Goal: Check status: Check status

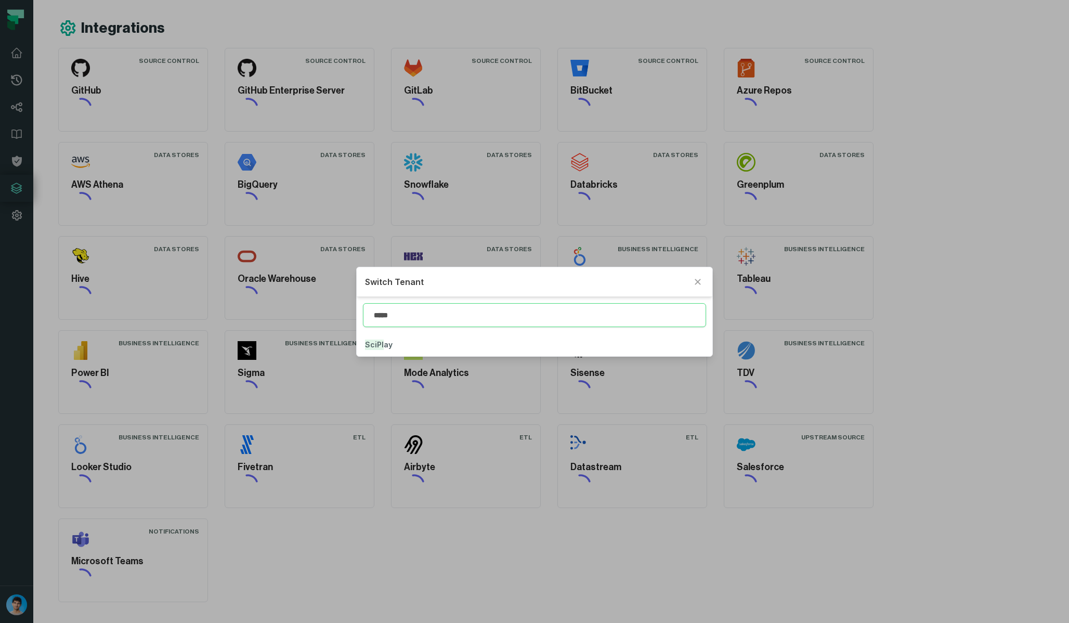
type input "*****"
click button "SciPl ay" at bounding box center [534, 344] width 355 height 23
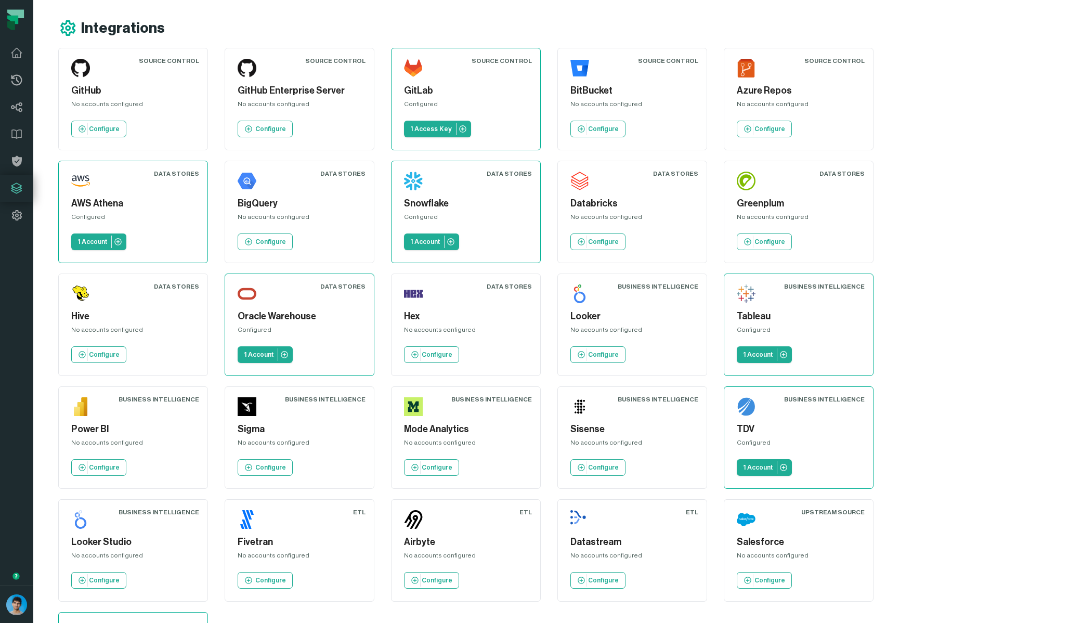
click at [647, 25] on div "Integrations" at bounding box center [485, 28] width 854 height 19
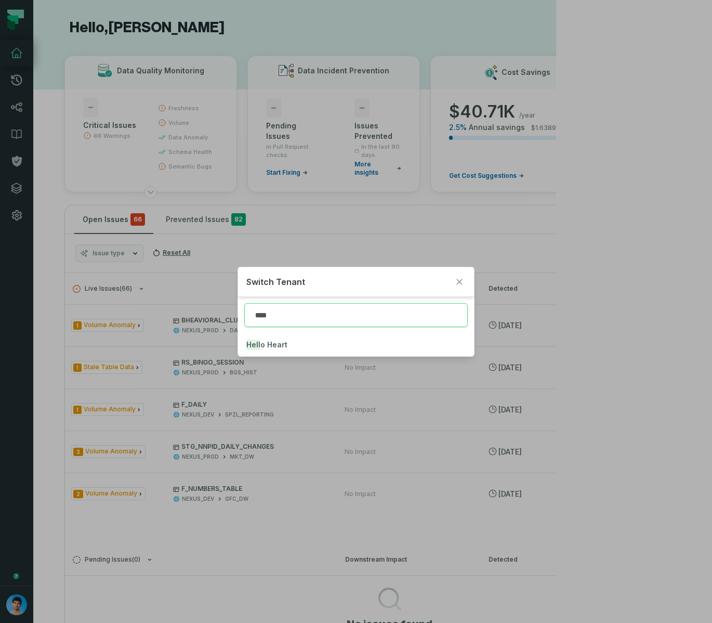
type input "****"
click button "Hell o Heart" at bounding box center [356, 344] width 236 height 23
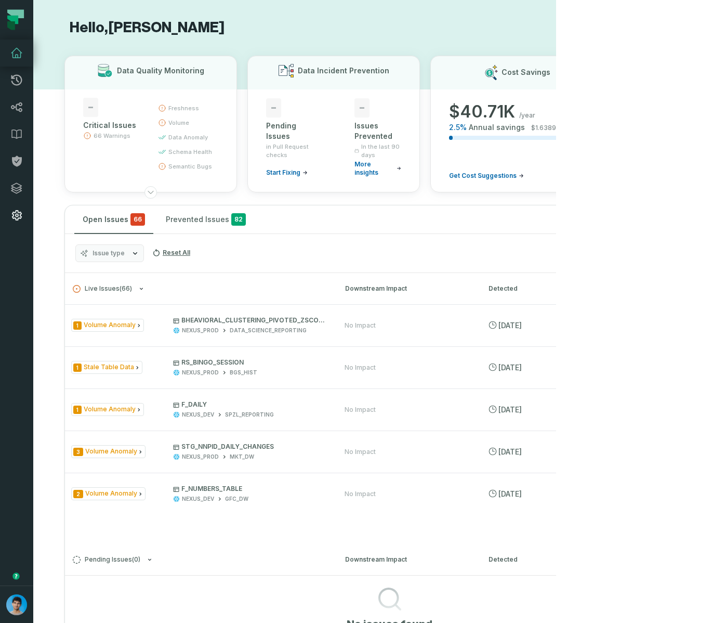
click at [18, 205] on link "Settings" at bounding box center [16, 215] width 33 height 27
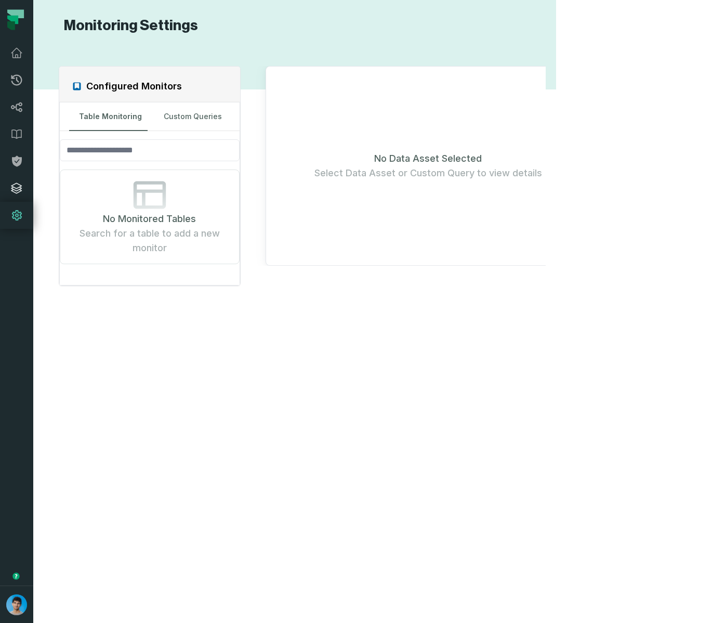
click at [18, 183] on icon at bounding box center [16, 188] width 12 height 12
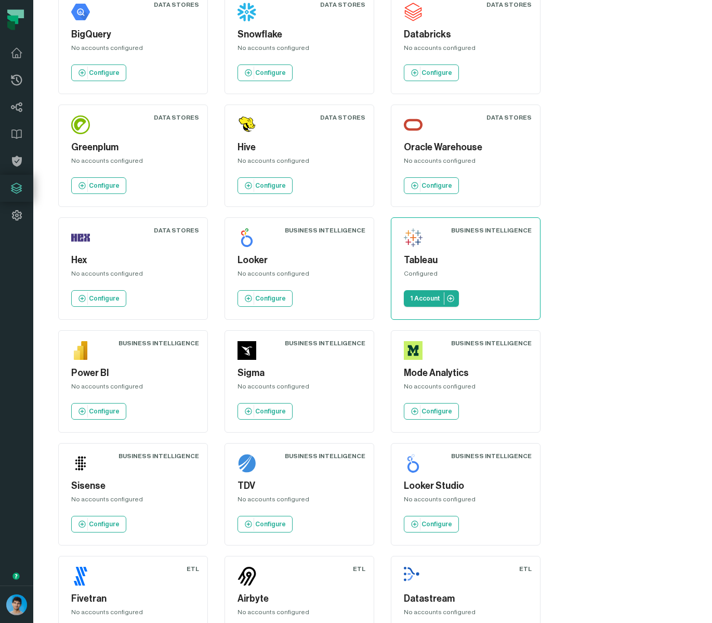
scroll to position [449, 0]
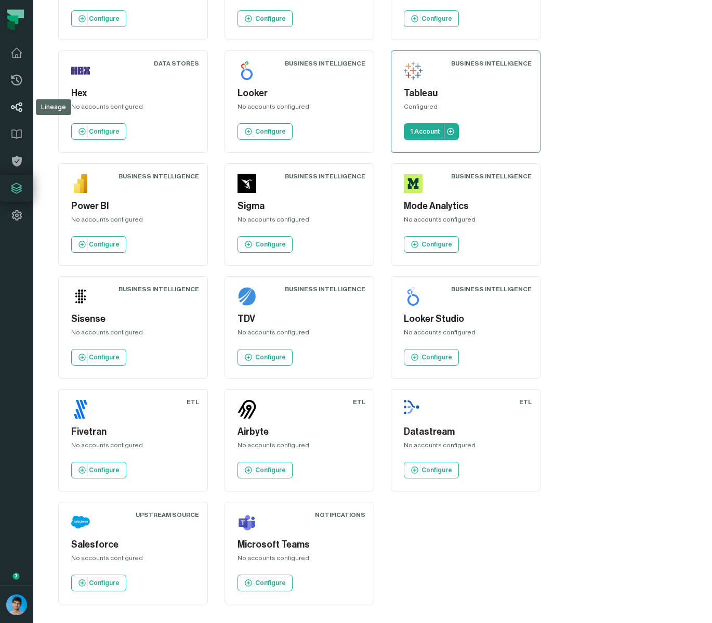
click at [16, 105] on icon at bounding box center [16, 107] width 11 height 10
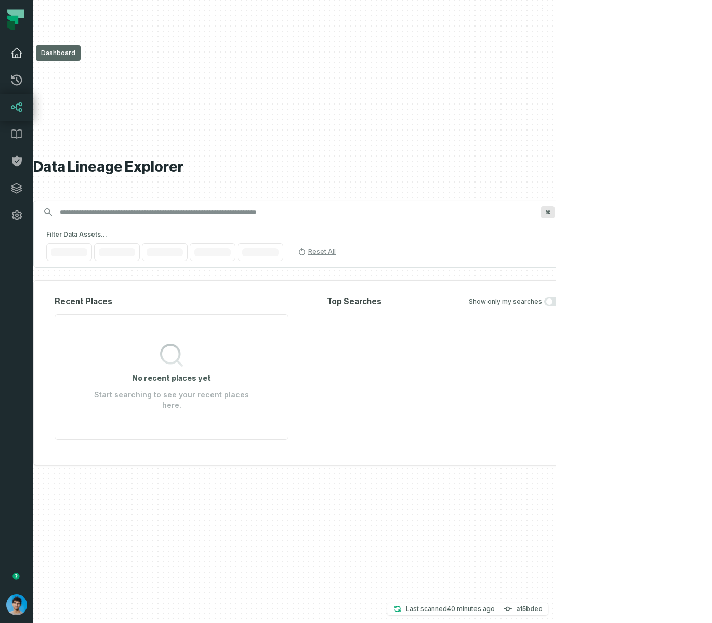
click at [18, 44] on link "Dashboard" at bounding box center [16, 53] width 33 height 27
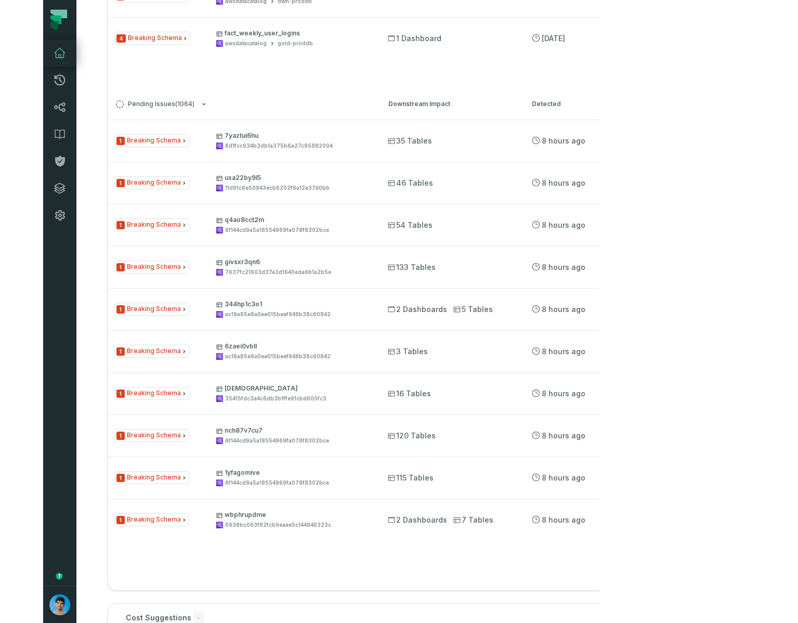
scroll to position [451, 0]
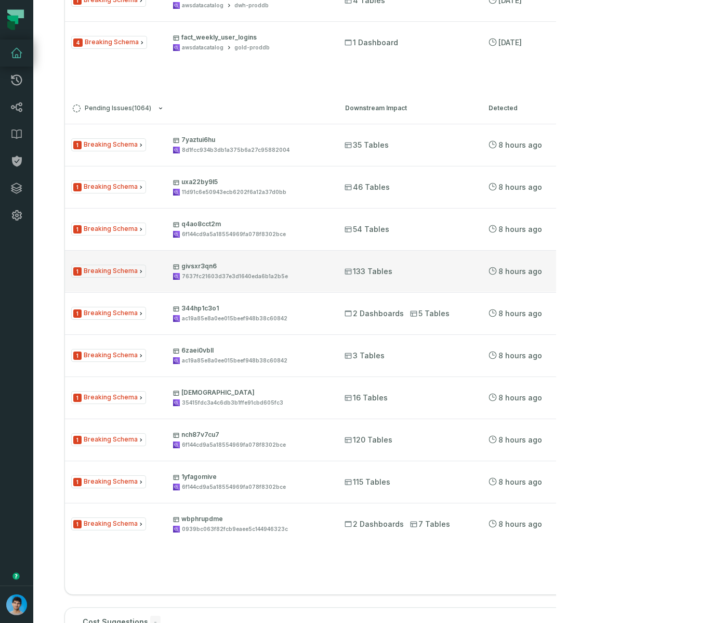
click at [534, 272] on div "Opened [DATE] 10:41:58 AM" at bounding box center [626, 271] width 73 height 8
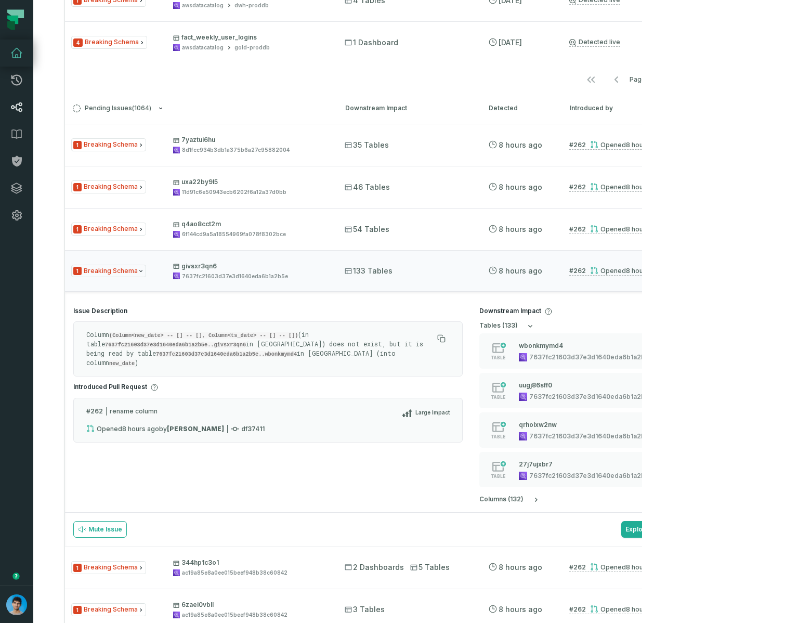
click at [21, 107] on icon at bounding box center [16, 107] width 12 height 12
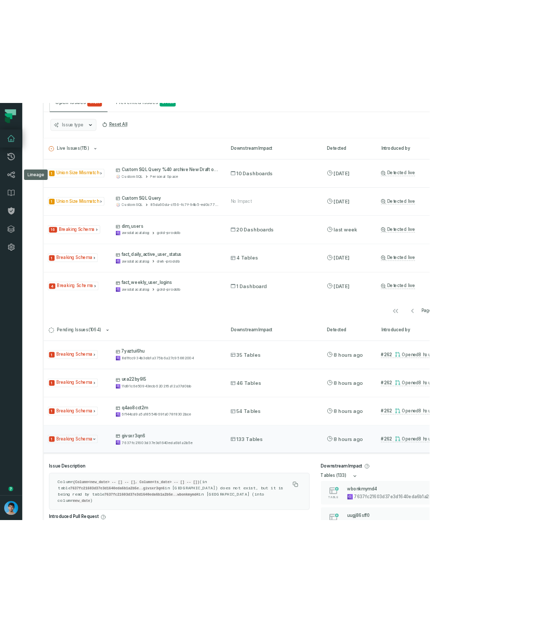
scroll to position [217, 0]
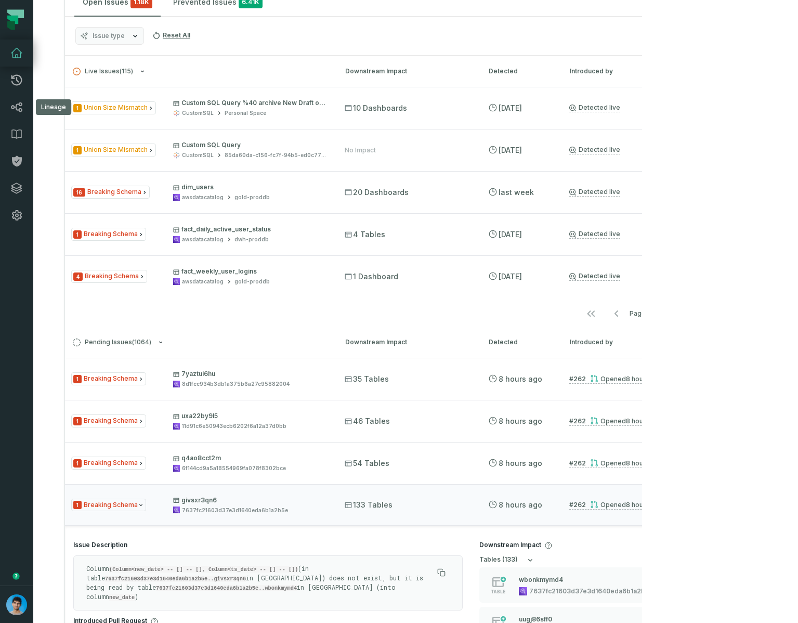
click at [534, 313] on button "Go to next page" at bounding box center [676, 313] width 25 height 21
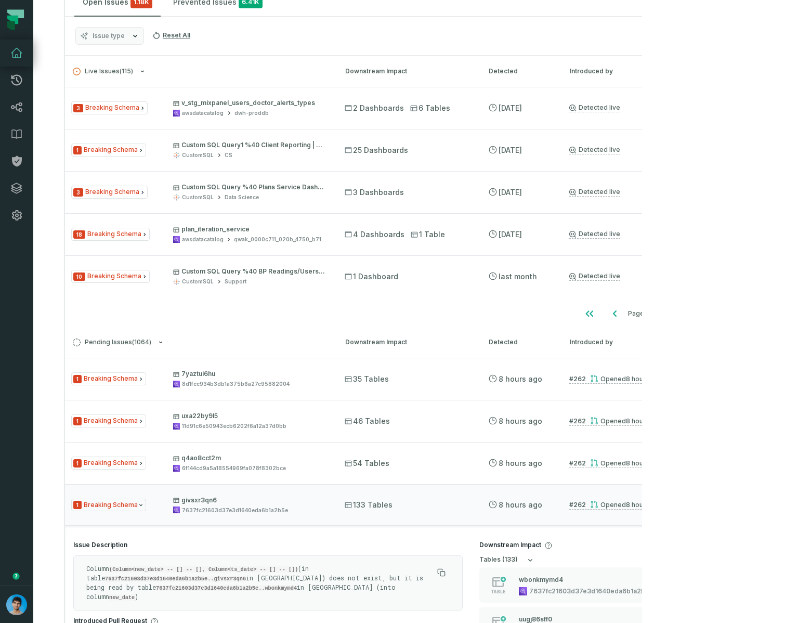
click at [534, 313] on button "Go to next page" at bounding box center [676, 313] width 25 height 21
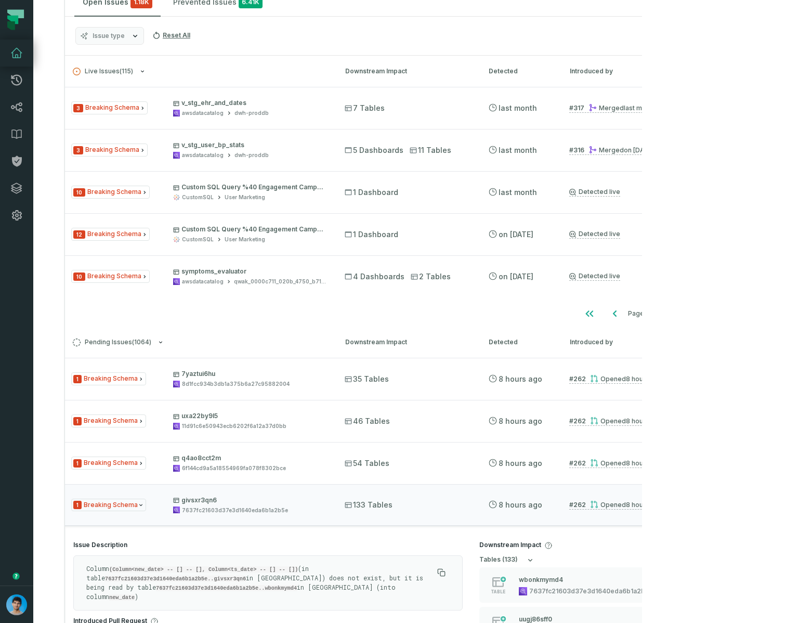
click at [534, 313] on button "Go to next page" at bounding box center [676, 313] width 25 height 21
